Goal: Obtain resource: Obtain resource

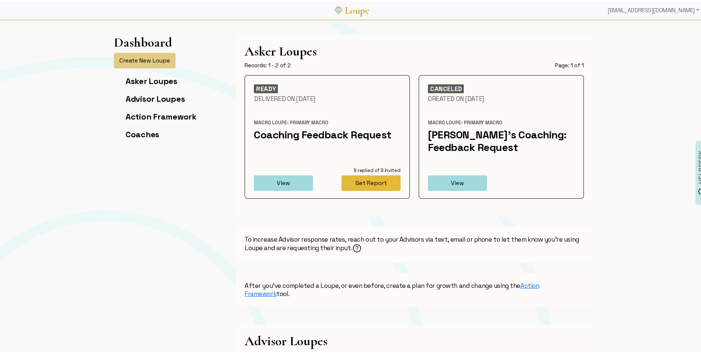
click at [375, 179] on button "Get Report" at bounding box center [371, 182] width 59 height 16
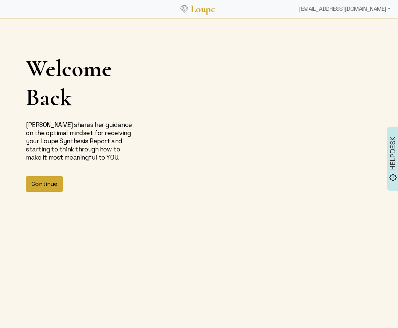
click at [48, 192] on button "Continue" at bounding box center [44, 184] width 37 height 16
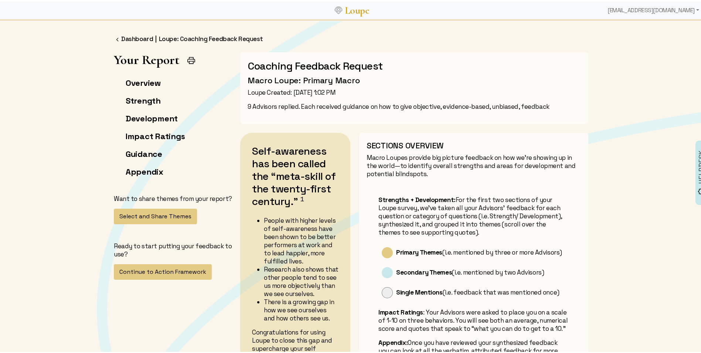
click at [188, 55] on img at bounding box center [191, 58] width 9 height 9
